Goal: Transaction & Acquisition: Purchase product/service

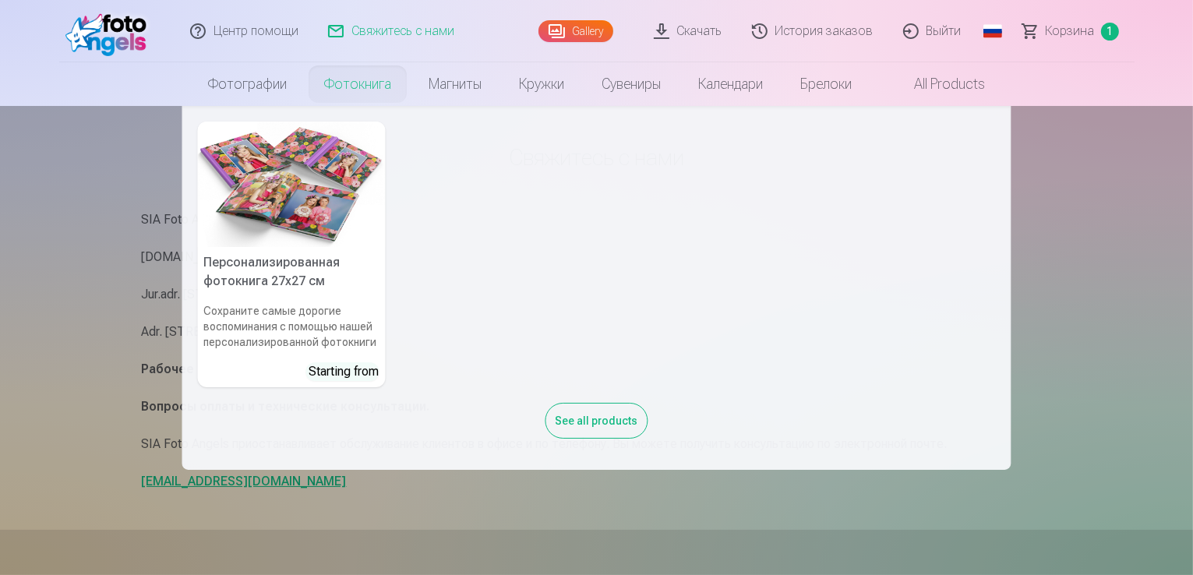
click at [362, 83] on link "Фотокнига" at bounding box center [357, 84] width 104 height 44
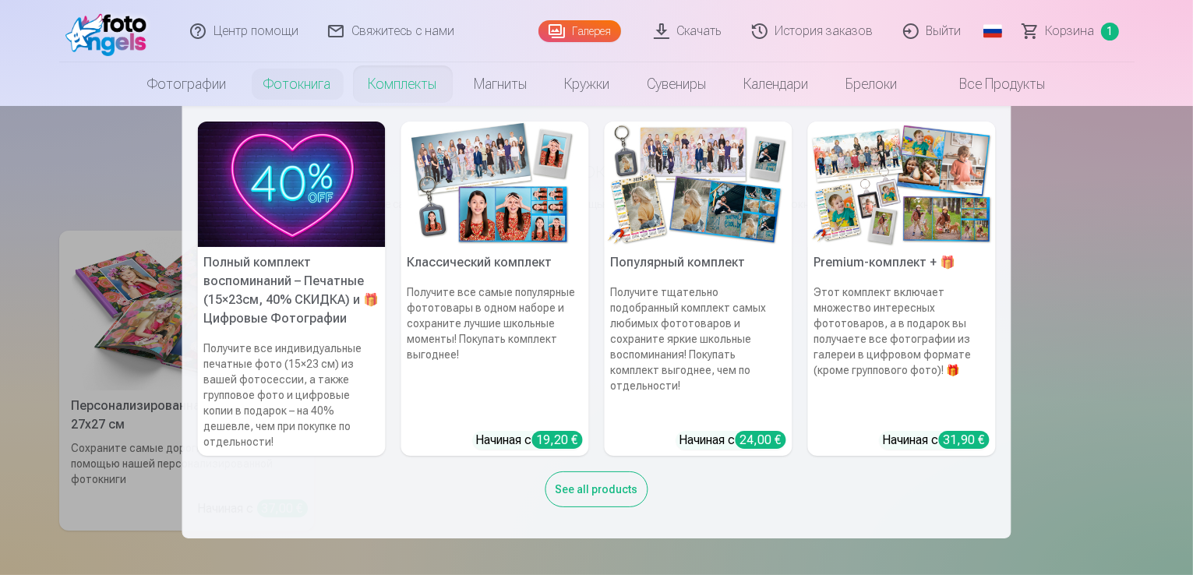
click at [87, 317] on nav "Полный комплект воспоминаний – Печатные (15×23см, 40% СКИДКА) и 🎁 Цифровые Фото…" at bounding box center [596, 322] width 1193 height 432
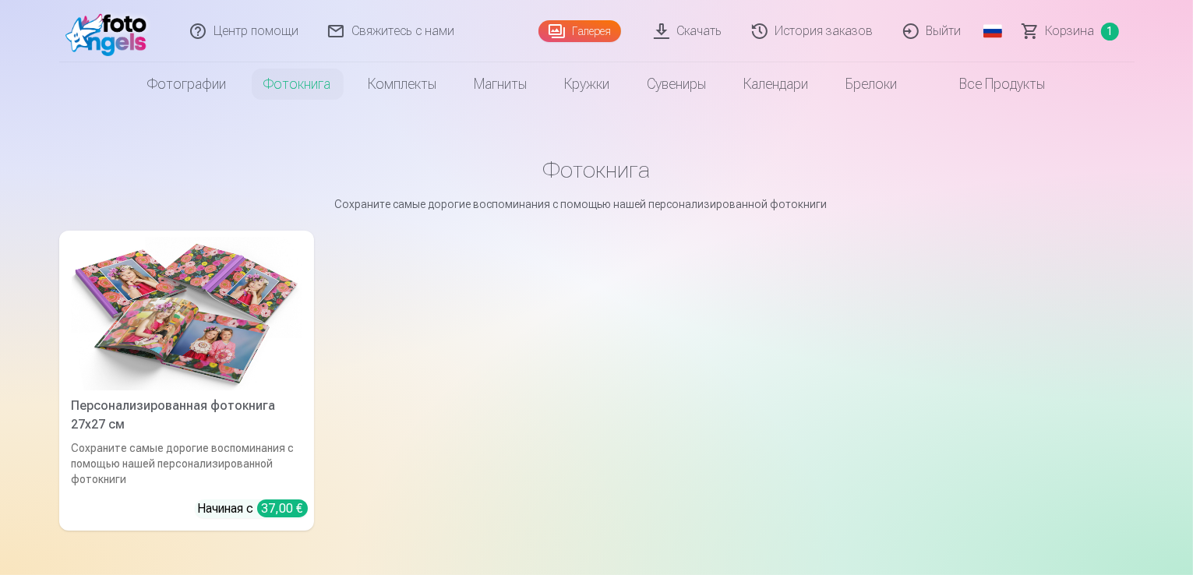
click at [254, 506] on link "Персонализированная фотокнига 27x27 см Сохраните самые дорогие воспоминания с п…" at bounding box center [186, 381] width 255 height 300
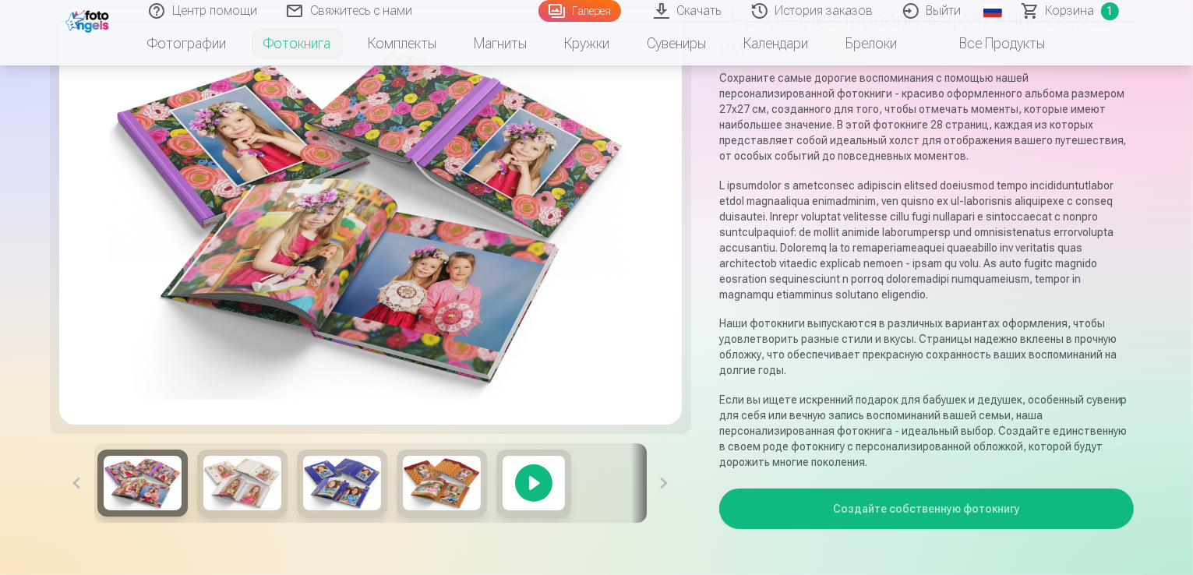
scroll to position [156, 0]
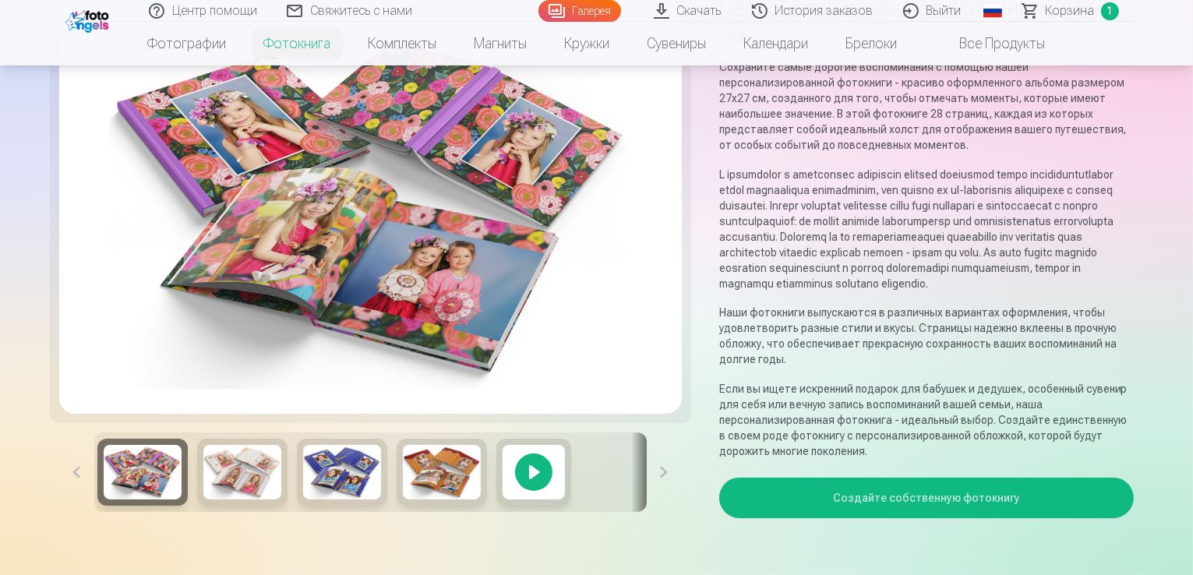
click at [962, 478] on button "Создайте собственную фотокнигу" at bounding box center [926, 498] width 415 height 41
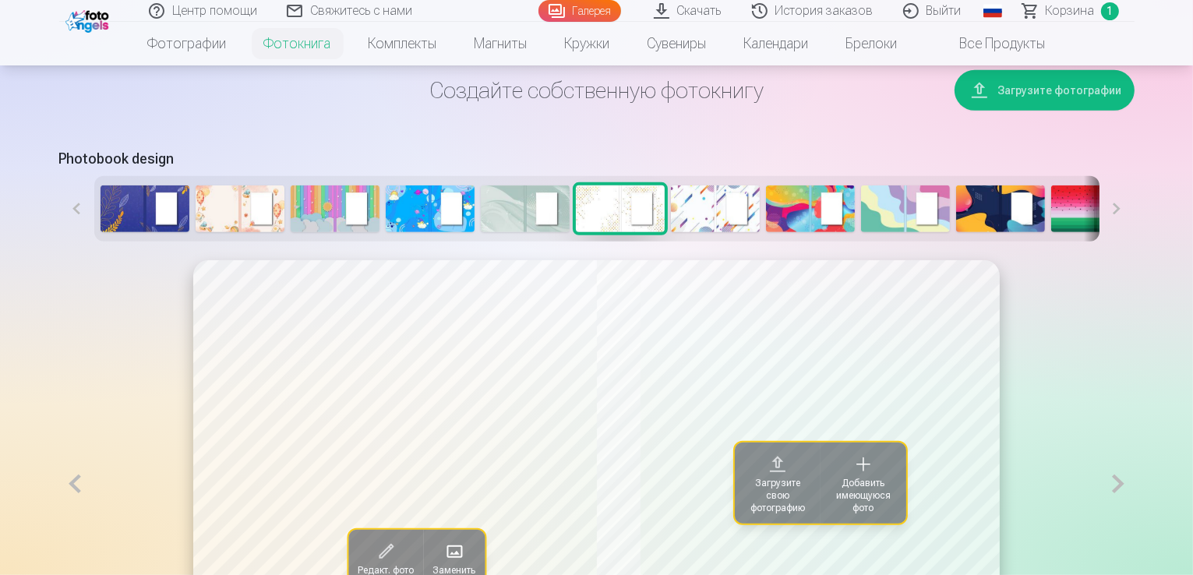
scroll to position [700, 0]
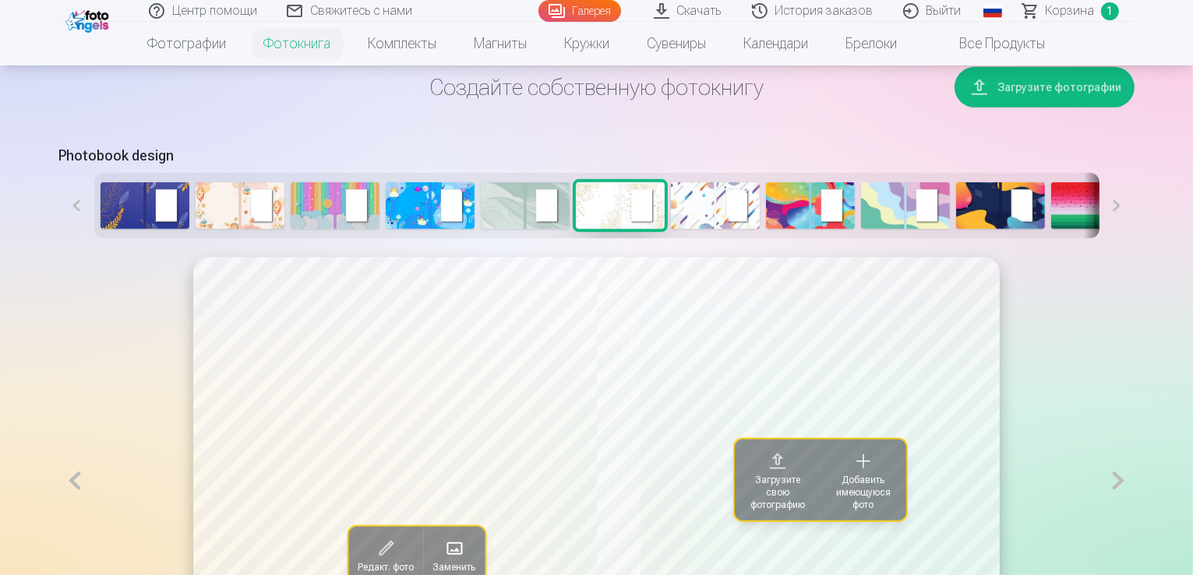
click at [576, 229] on img at bounding box center [620, 205] width 89 height 47
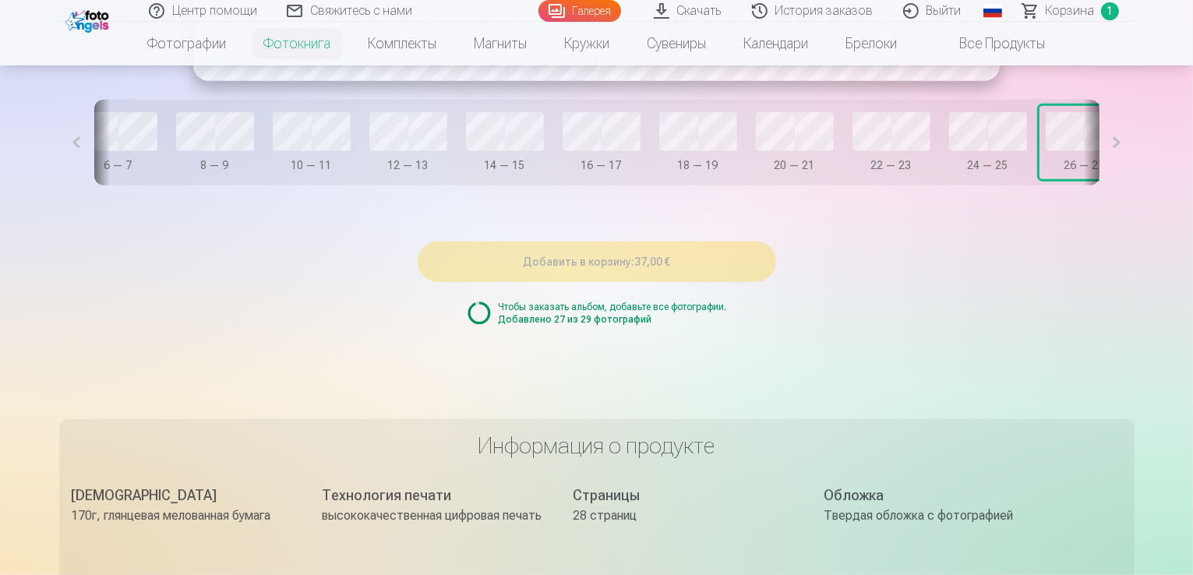
scroll to position [0, 422]
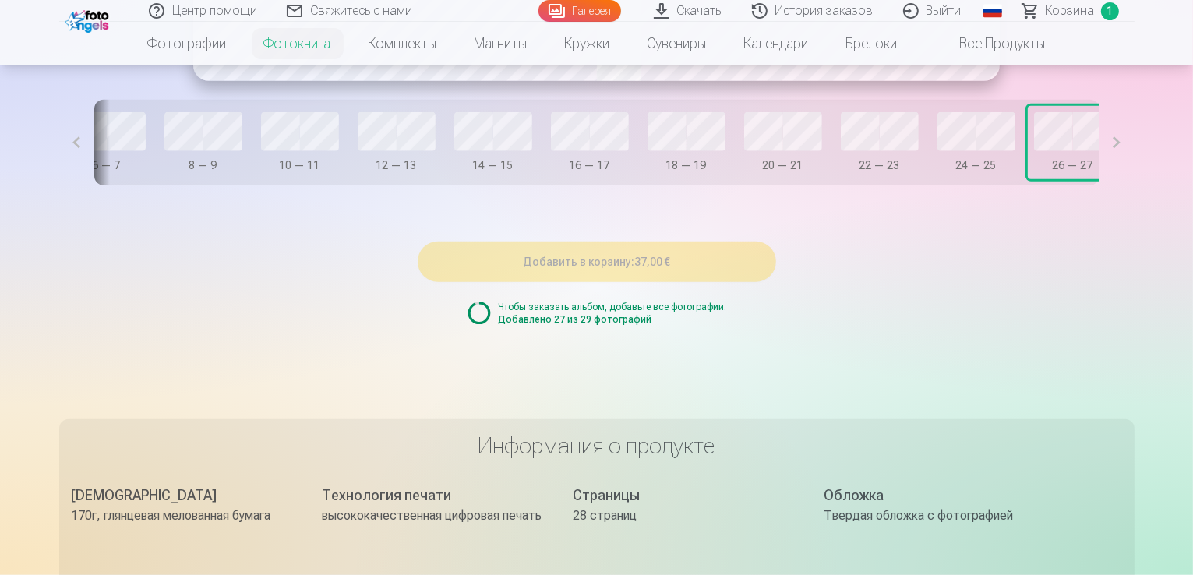
click at [1032, 179] on button "26 — 27" at bounding box center [1073, 142] width 90 height 73
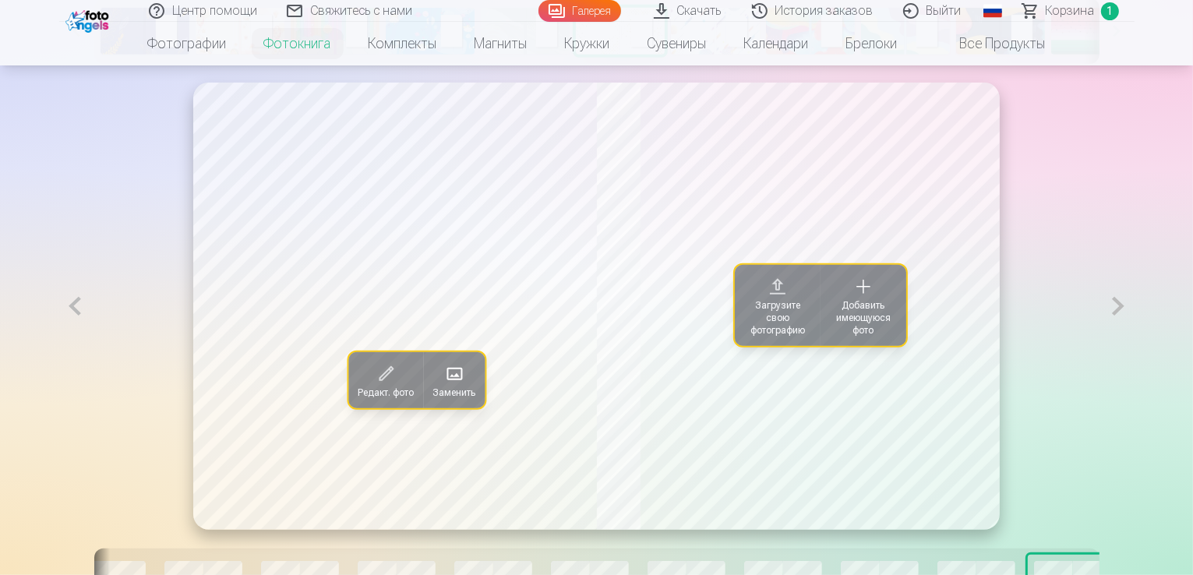
scroll to position [866, 0]
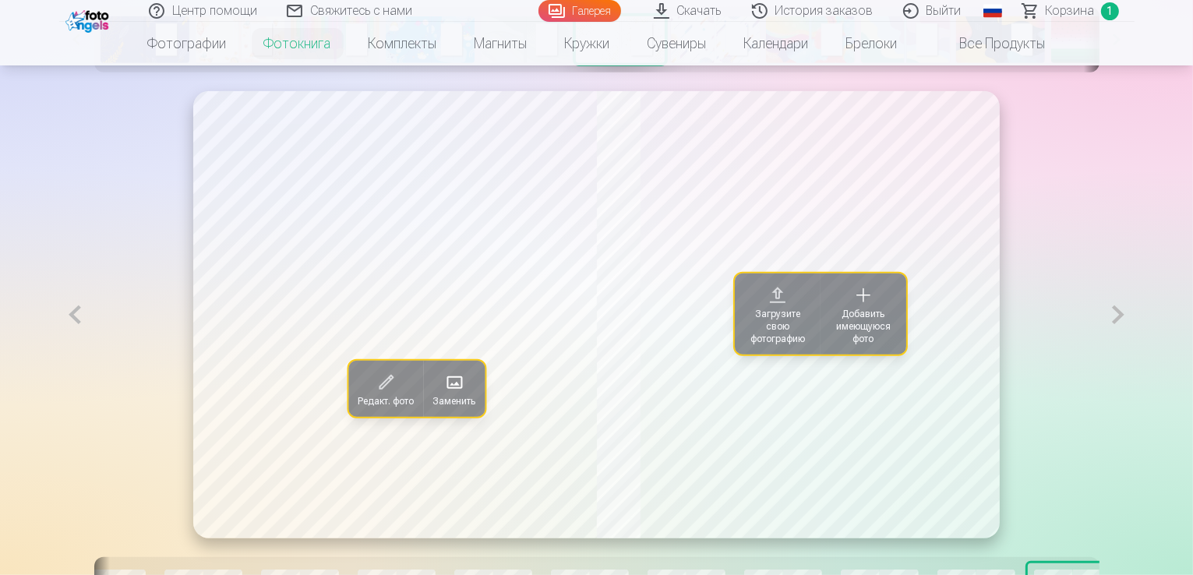
click at [854, 345] on span "Добавить имеющуюся фото" at bounding box center [863, 326] width 67 height 37
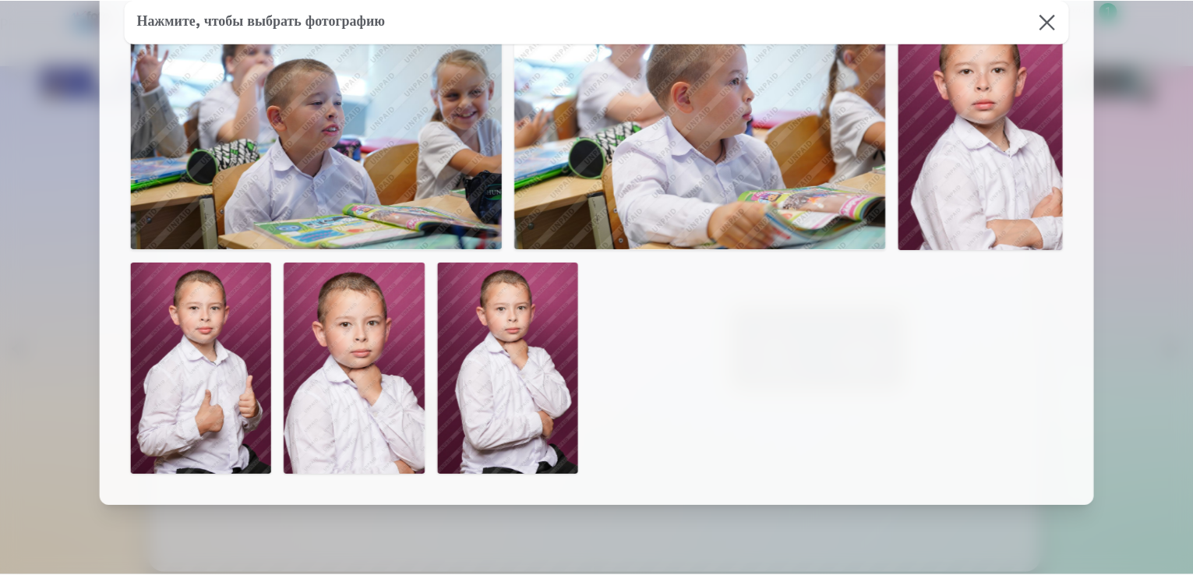
scroll to position [1892, 0]
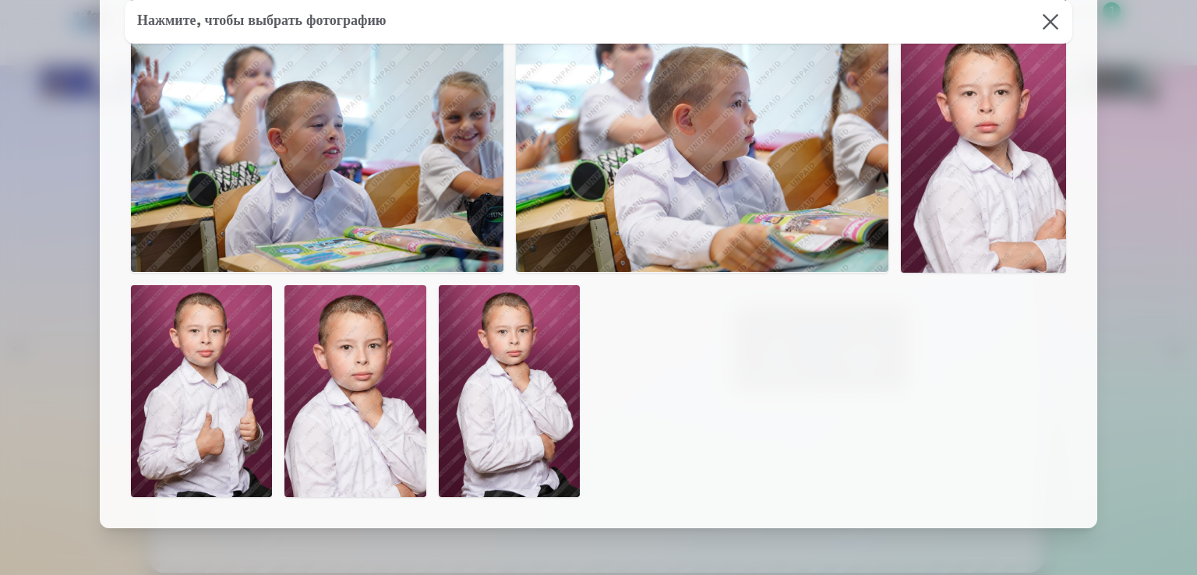
drag, startPoint x: 738, startPoint y: 468, endPoint x: 786, endPoint y: 412, distance: 74.0
click at [1050, 23] on button at bounding box center [1050, 22] width 44 height 44
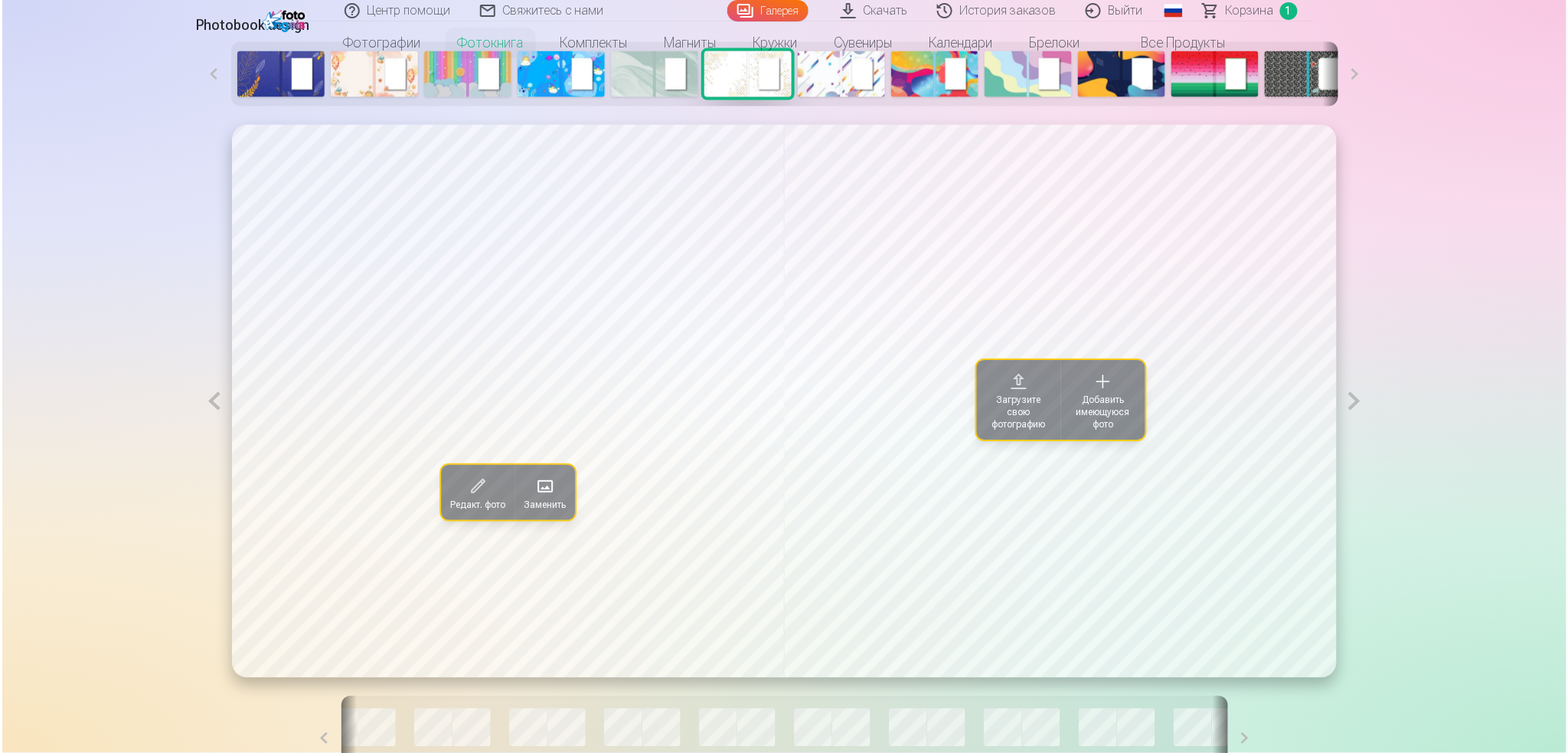
scroll to position [751, 0]
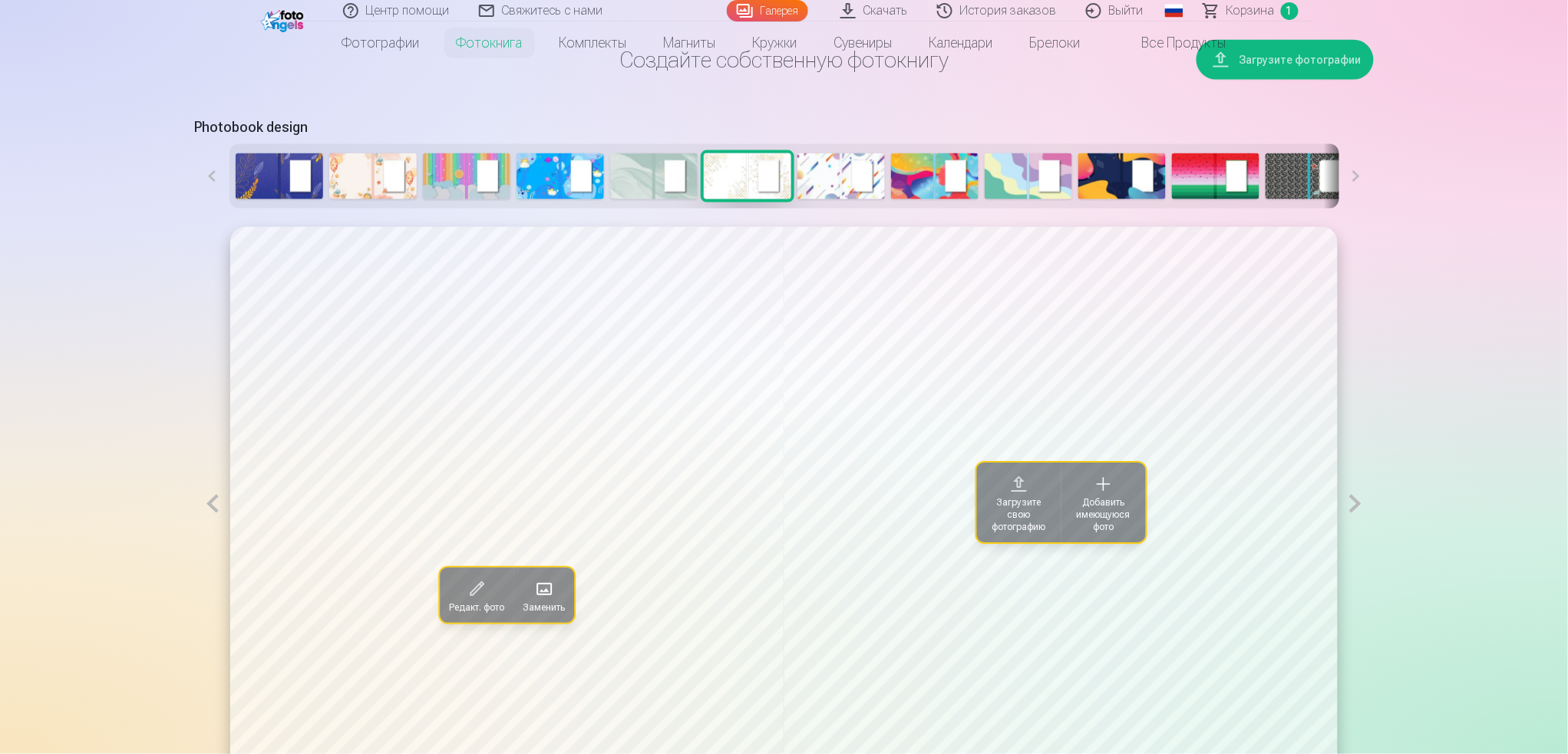
click at [1122, 497] on span "Добавить имеющуюся фото" at bounding box center [1102, 515] width 66 height 36
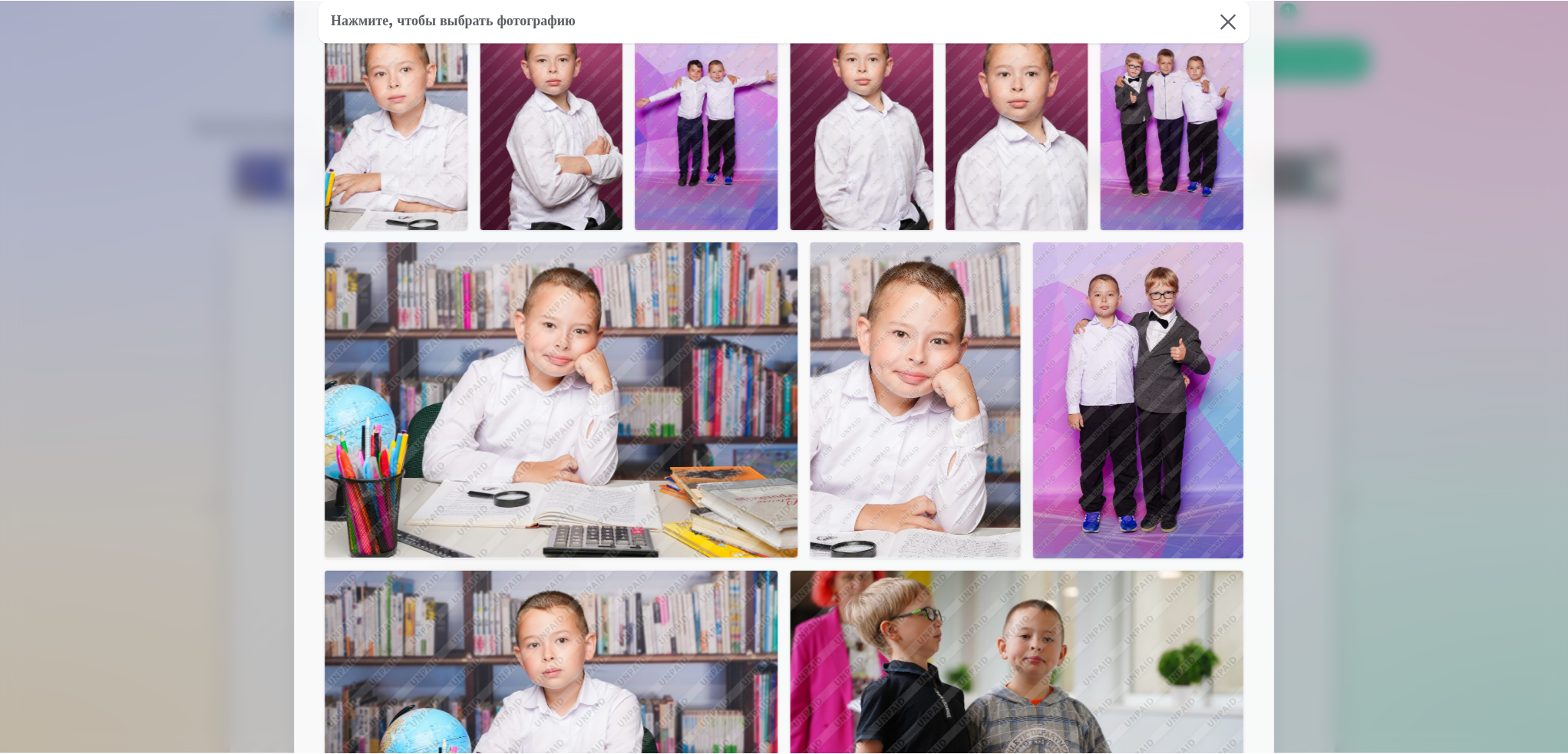
scroll to position [0, 0]
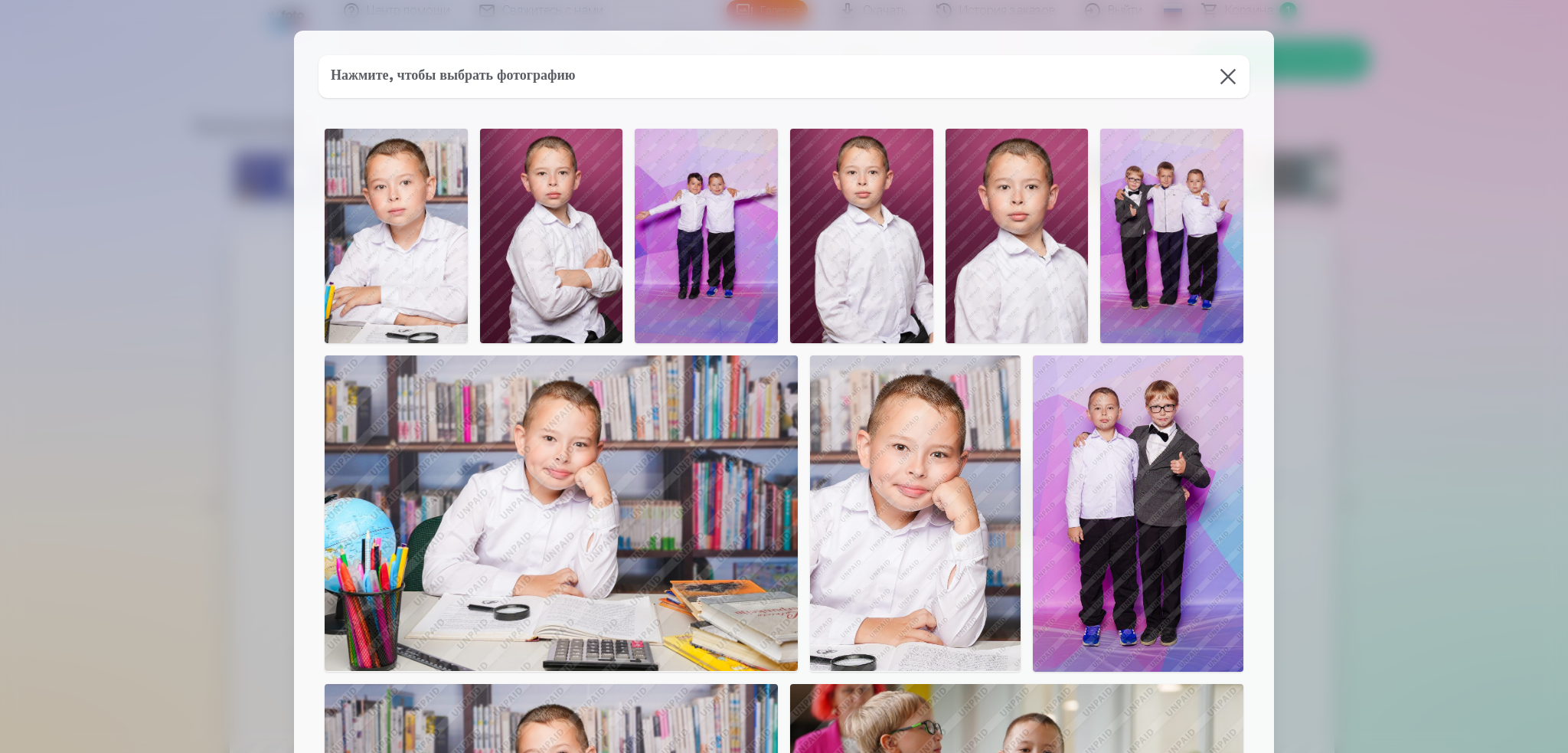
click at [1171, 320] on div at bounding box center [784, 376] width 1568 height 753
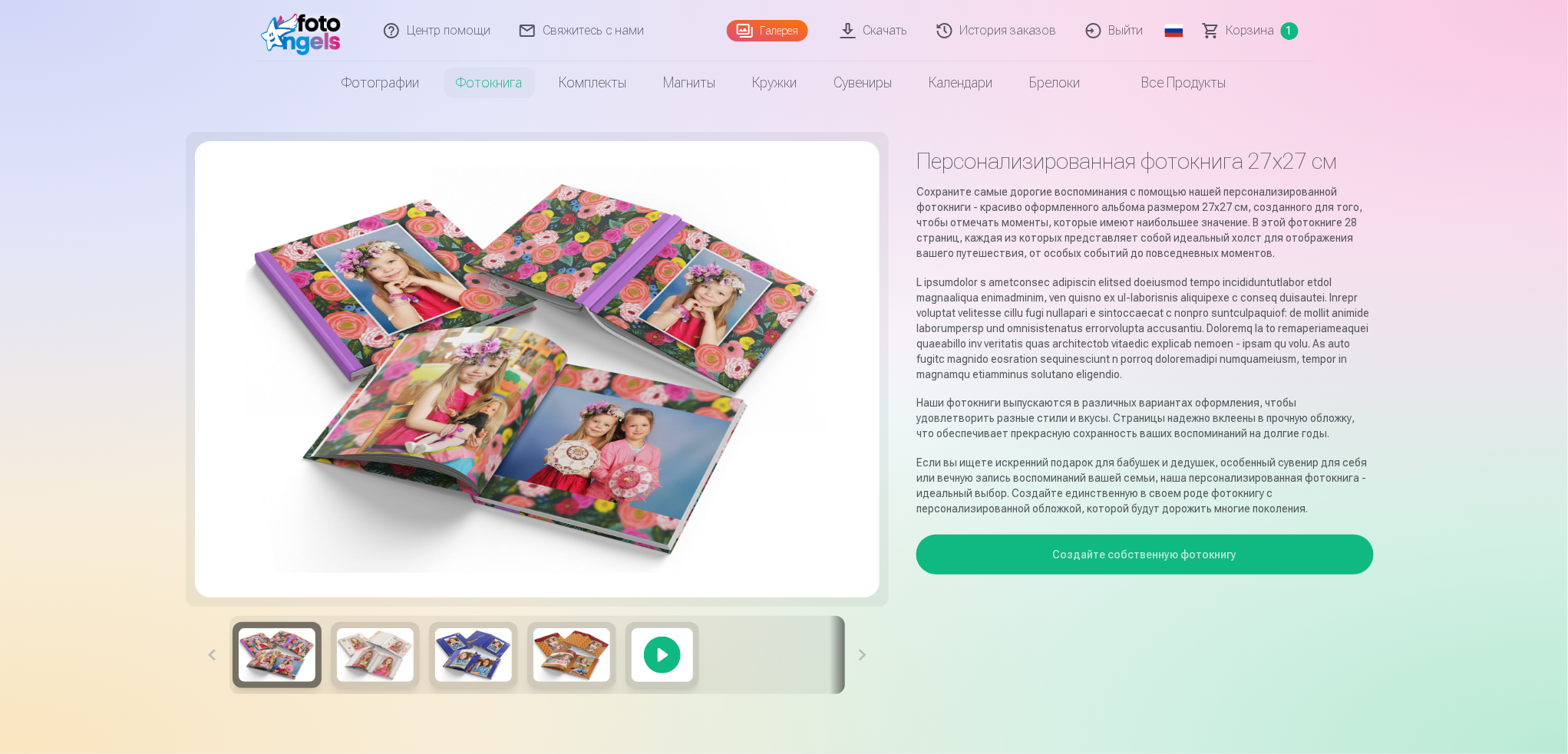
click at [309, 30] on img at bounding box center [305, 31] width 89 height 49
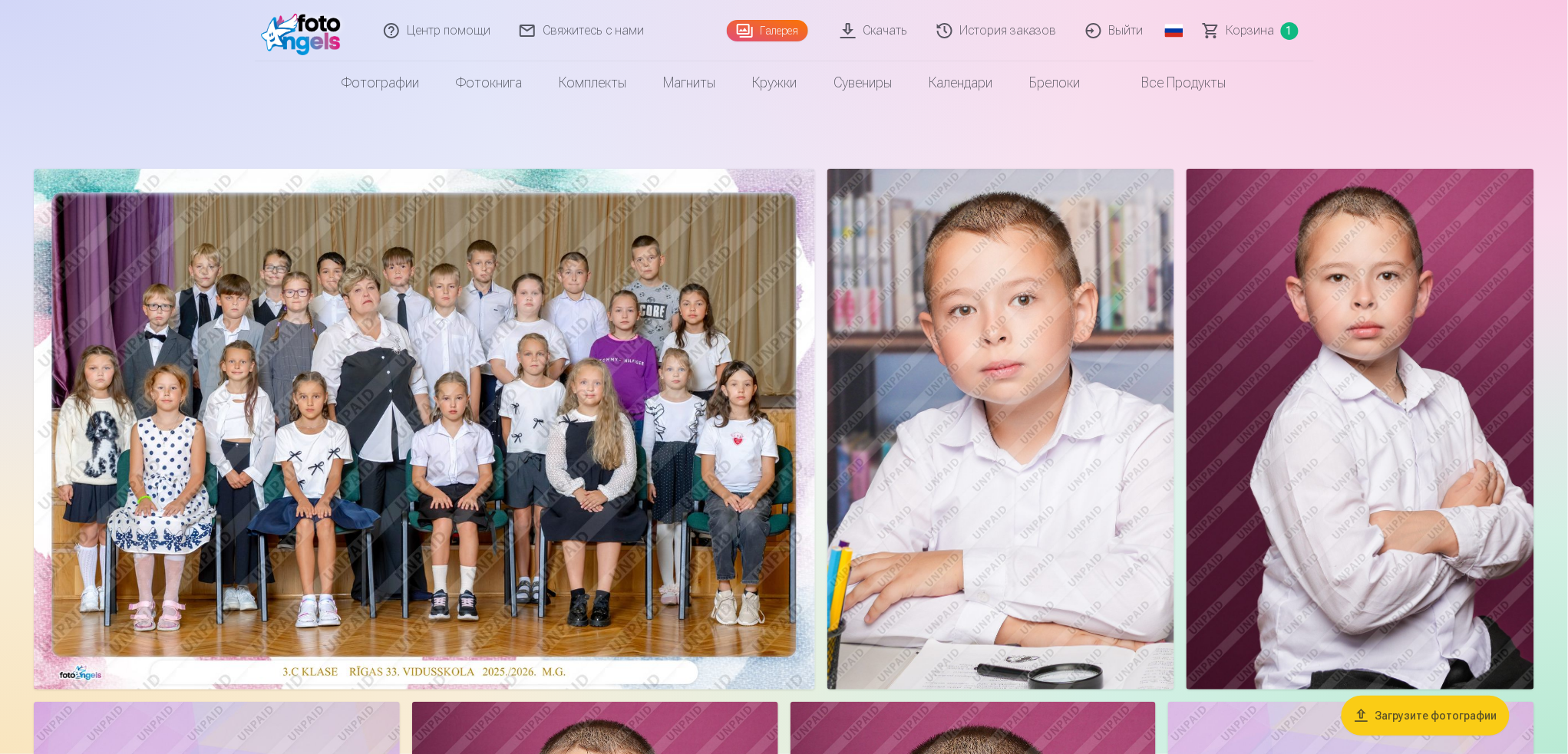
click at [450, 359] on img at bounding box center [424, 428] width 781 height 521
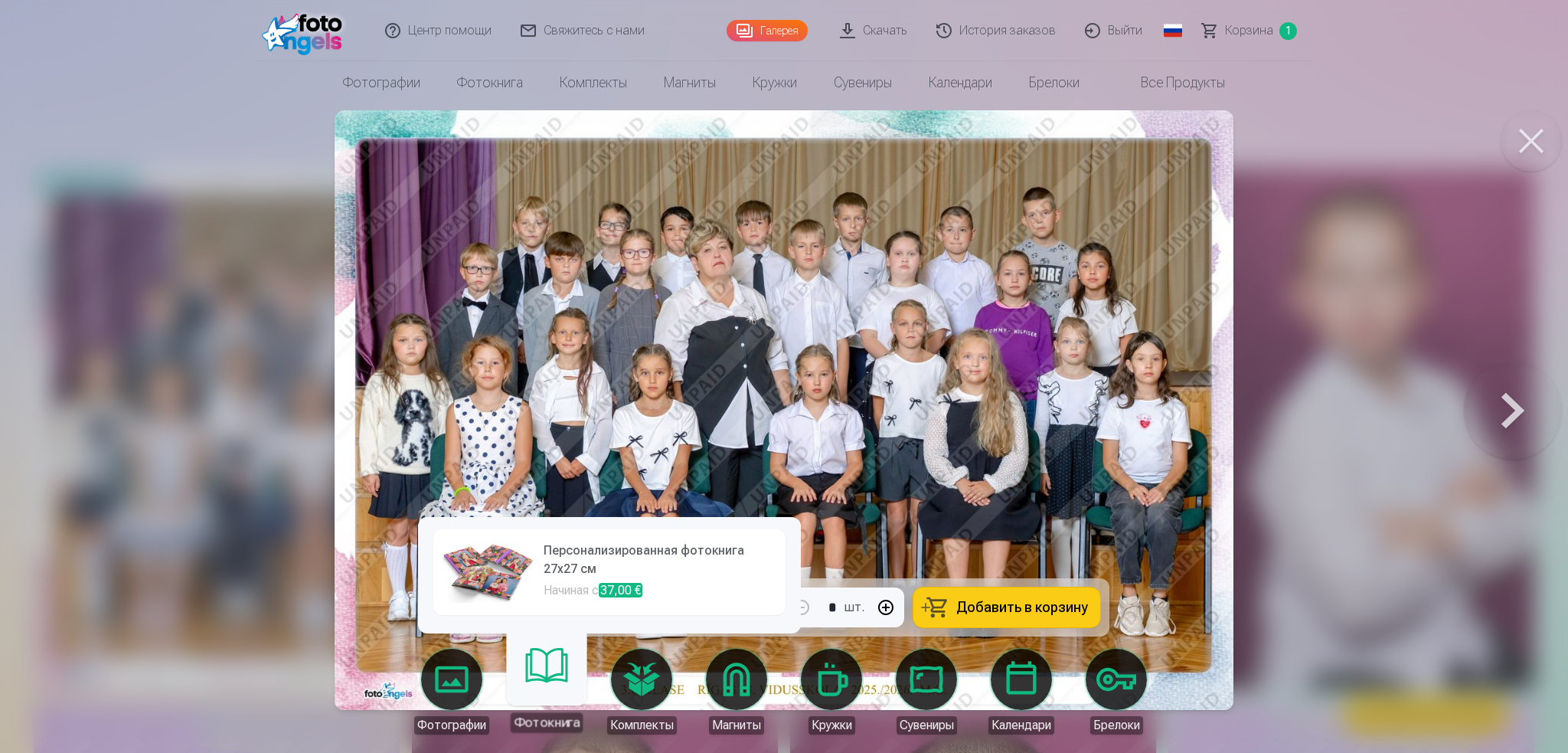
click at [556, 564] on link "Фотокнига" at bounding box center [546, 685] width 94 height 94
click at [551, 564] on link "Фотокнига" at bounding box center [546, 685] width 94 height 94
click at [554, 564] on h6 "Персонализированная фотокнига 27x27 см" at bounding box center [659, 561] width 233 height 40
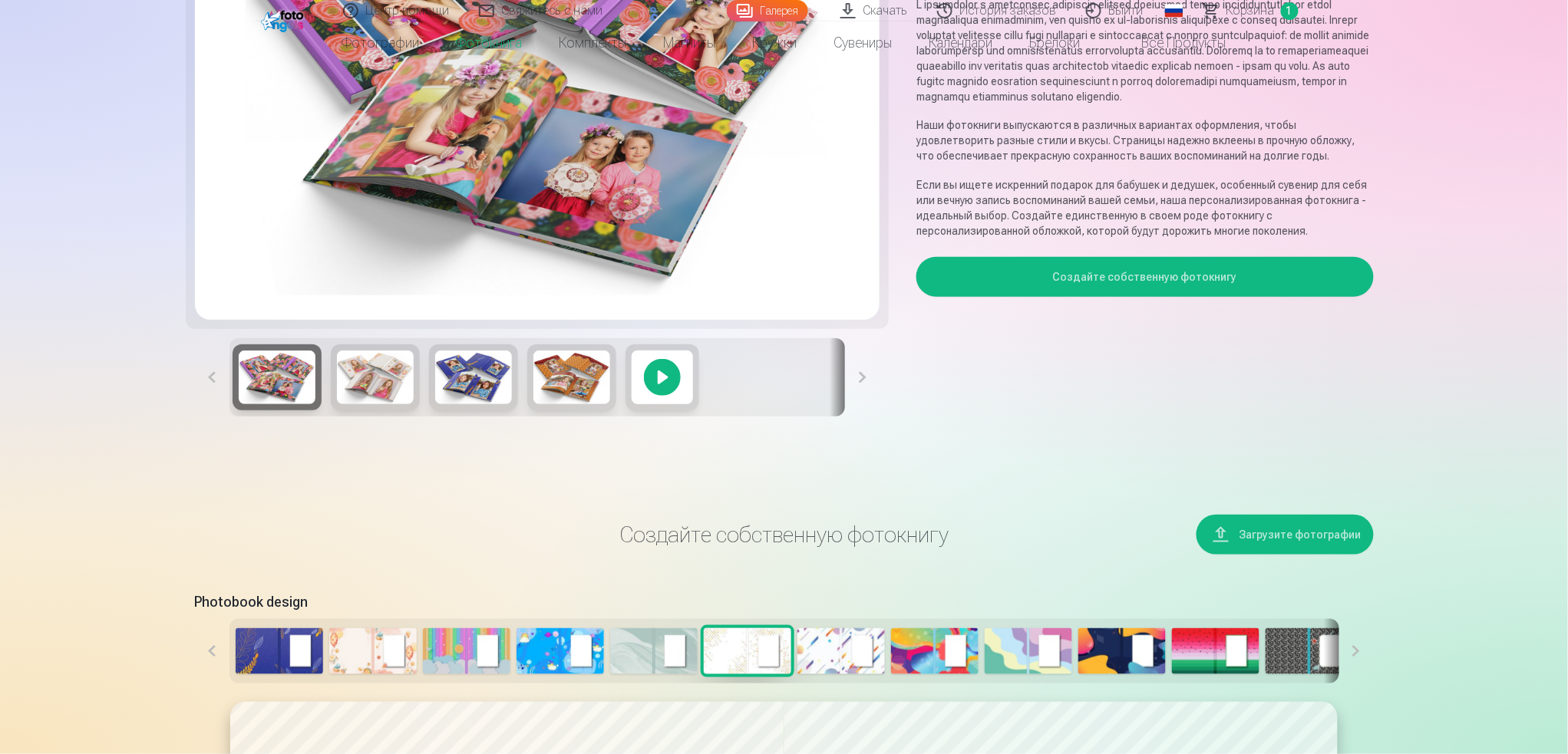
scroll to position [307, 0]
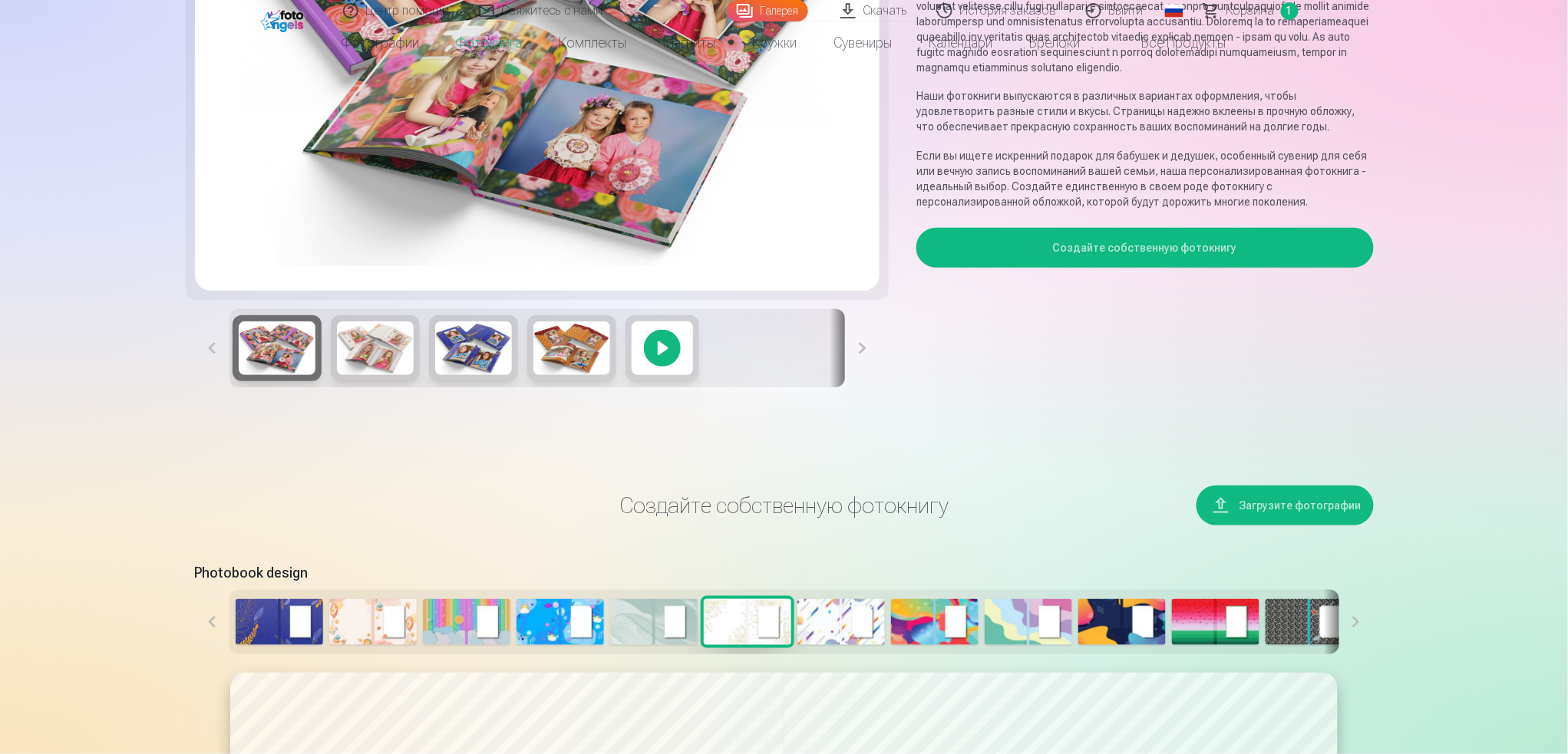
click at [1174, 259] on button "Создайте собственную фотокнигу" at bounding box center [1144, 247] width 457 height 40
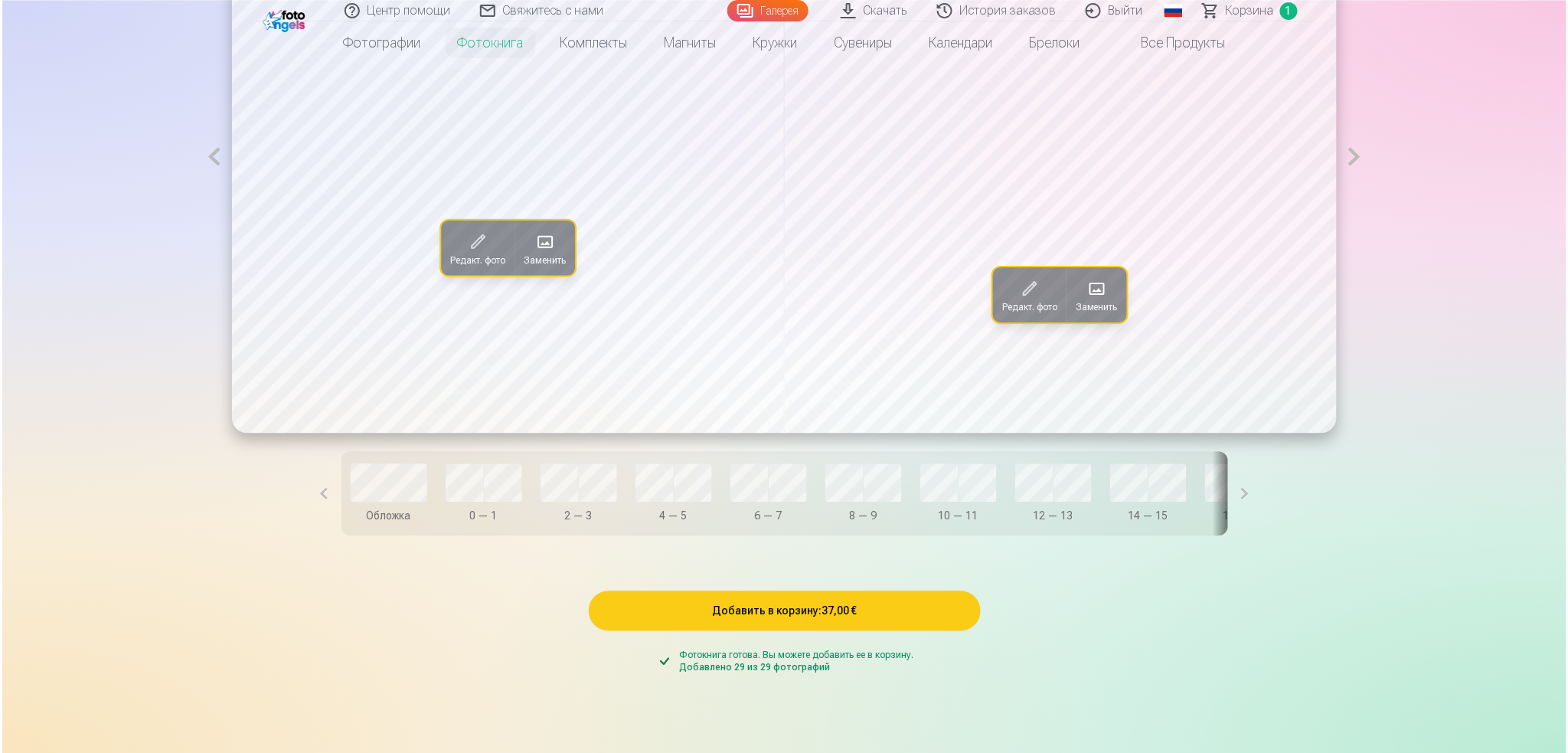
scroll to position [997, 0]
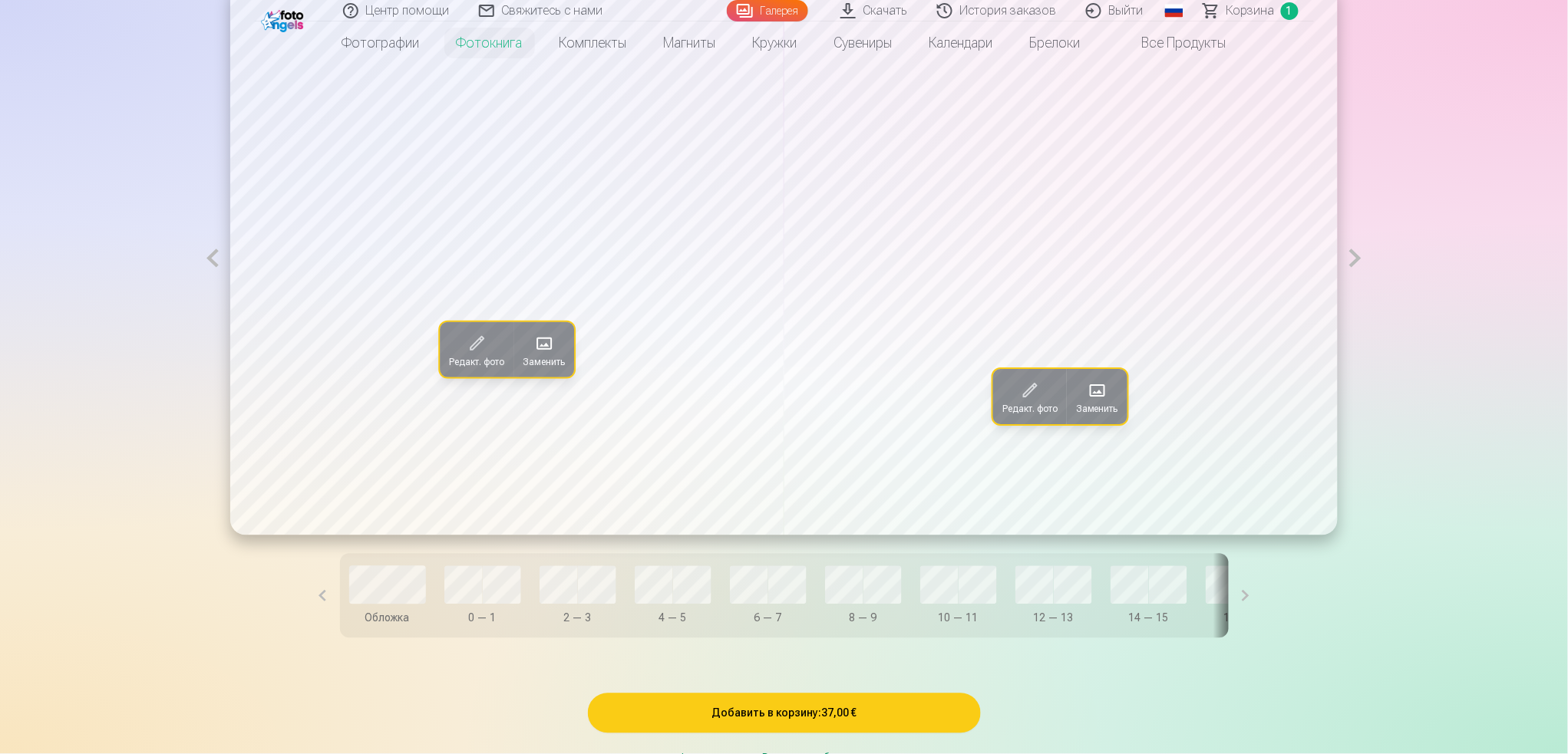
click at [1174, 271] on button at bounding box center [1355, 258] width 35 height 554
click at [557, 365] on span "Заменить" at bounding box center [544, 362] width 42 height 12
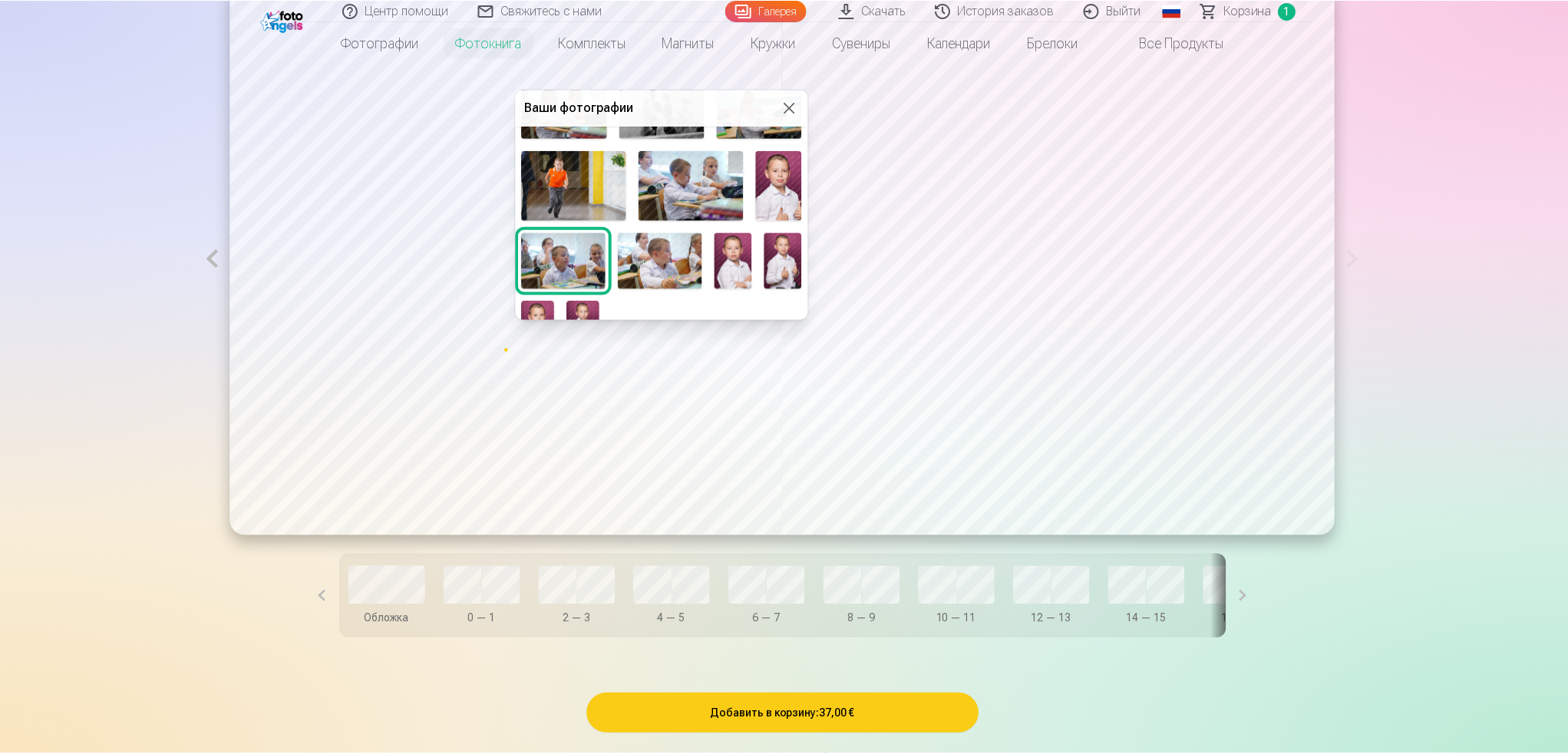
scroll to position [307, 0]
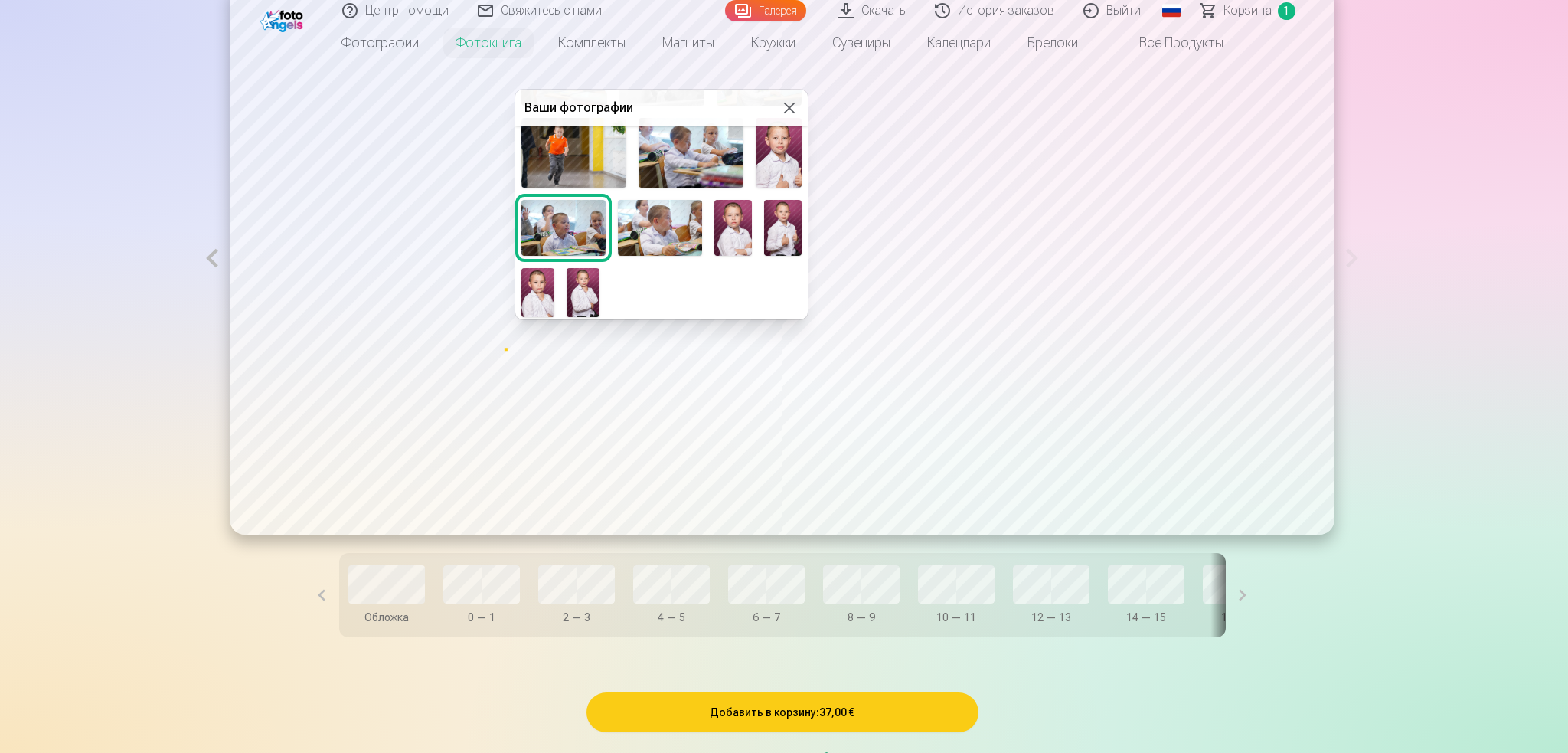
click at [791, 102] on button at bounding box center [789, 108] width 19 height 19
